Goal: Task Accomplishment & Management: Manage account settings

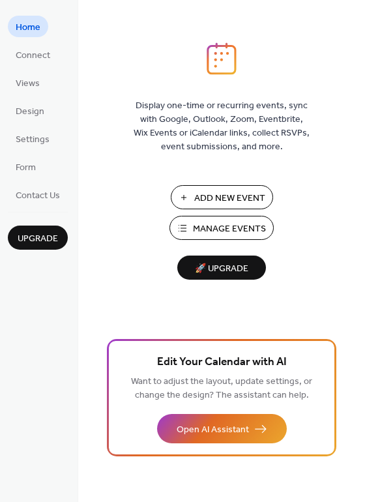
click at [236, 230] on span "Manage Events" at bounding box center [229, 229] width 73 height 14
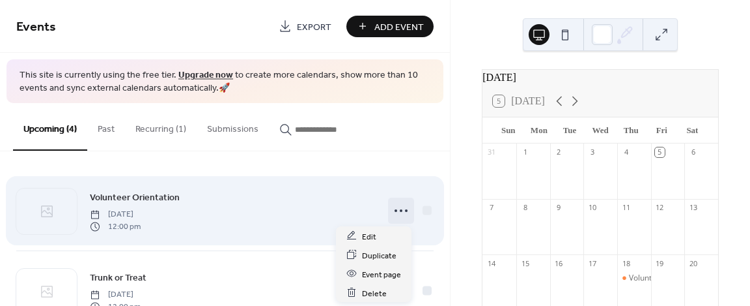
click at [391, 205] on icon at bounding box center [401, 210] width 21 height 21
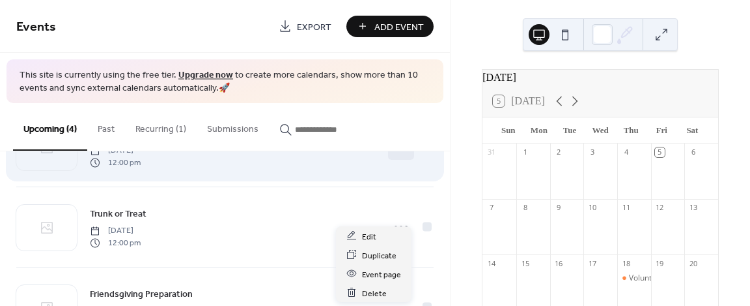
scroll to position [65, 0]
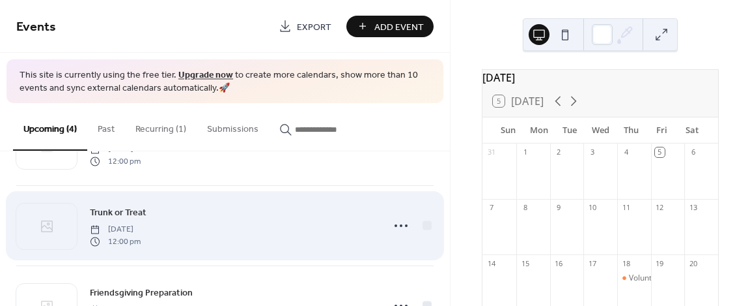
click at [249, 244] on div "Trunk or Treat Friday, October 17, 2025 12:00 pm" at bounding box center [232, 226] width 285 height 42
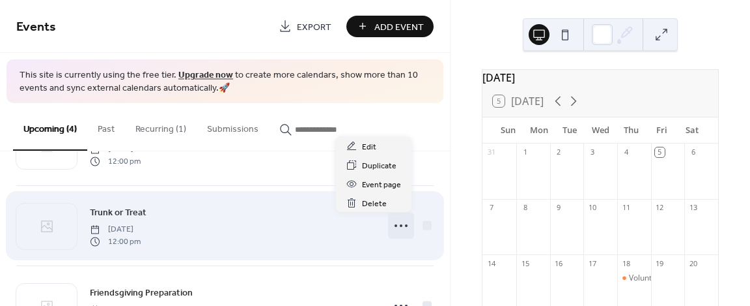
click at [392, 223] on icon at bounding box center [401, 225] width 21 height 21
click at [288, 226] on div "Trunk or Treat Friday, October 17, 2025 12:00 pm" at bounding box center [232, 226] width 285 height 42
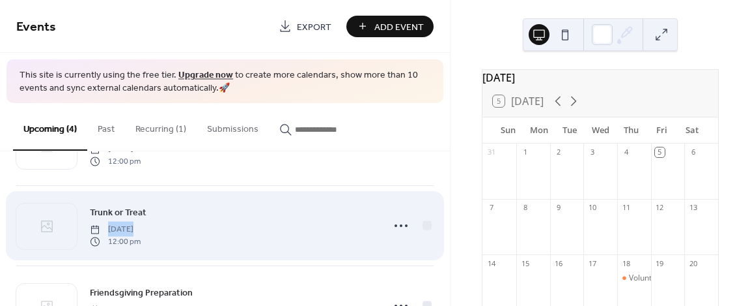
click at [288, 226] on div "Trunk or Treat Friday, October 17, 2025 12:00 pm" at bounding box center [232, 226] width 285 height 42
click at [139, 206] on span "Trunk or Treat" at bounding box center [118, 213] width 57 height 14
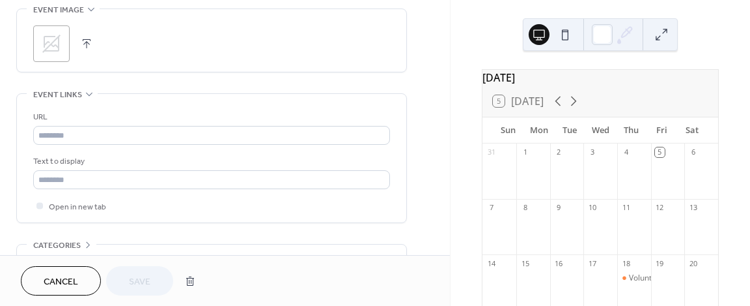
scroll to position [754, 0]
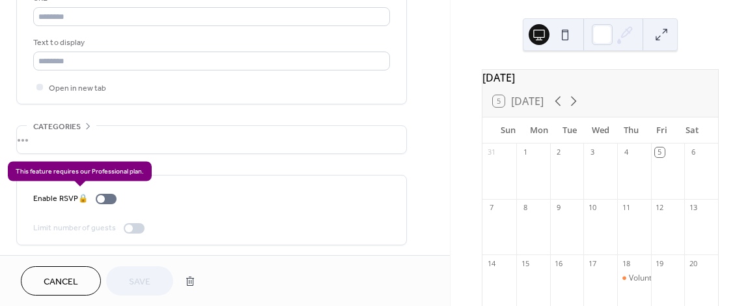
click at [111, 198] on div "Enable RSVP 🔒" at bounding box center [77, 199] width 89 height 14
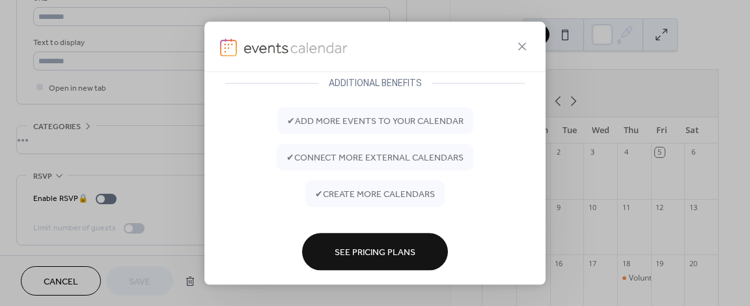
scroll to position [87, 0]
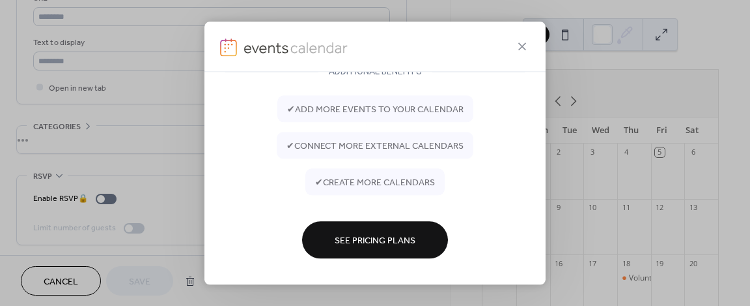
click at [390, 230] on button "See Pricing Plans" at bounding box center [375, 239] width 146 height 37
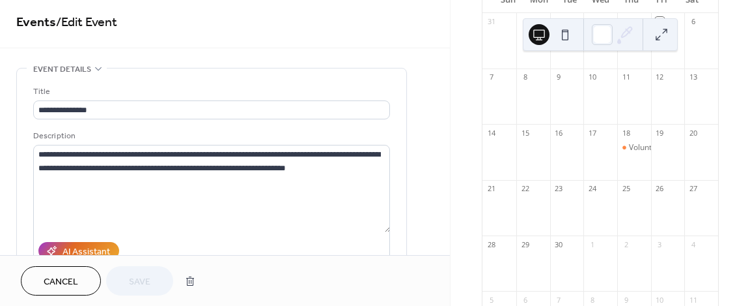
scroll to position [0, 0]
